Goal: Task Accomplishment & Management: Manage account settings

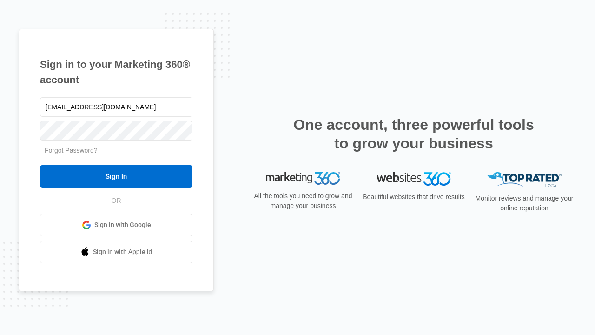
type input "dankie614@gmail.com"
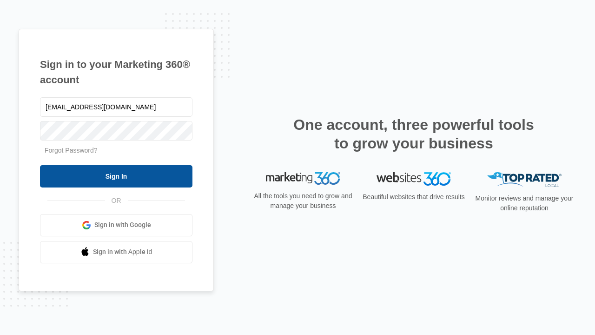
click at [116, 176] on input "Sign In" at bounding box center [116, 176] width 153 height 22
